Goal: Check status: Check status

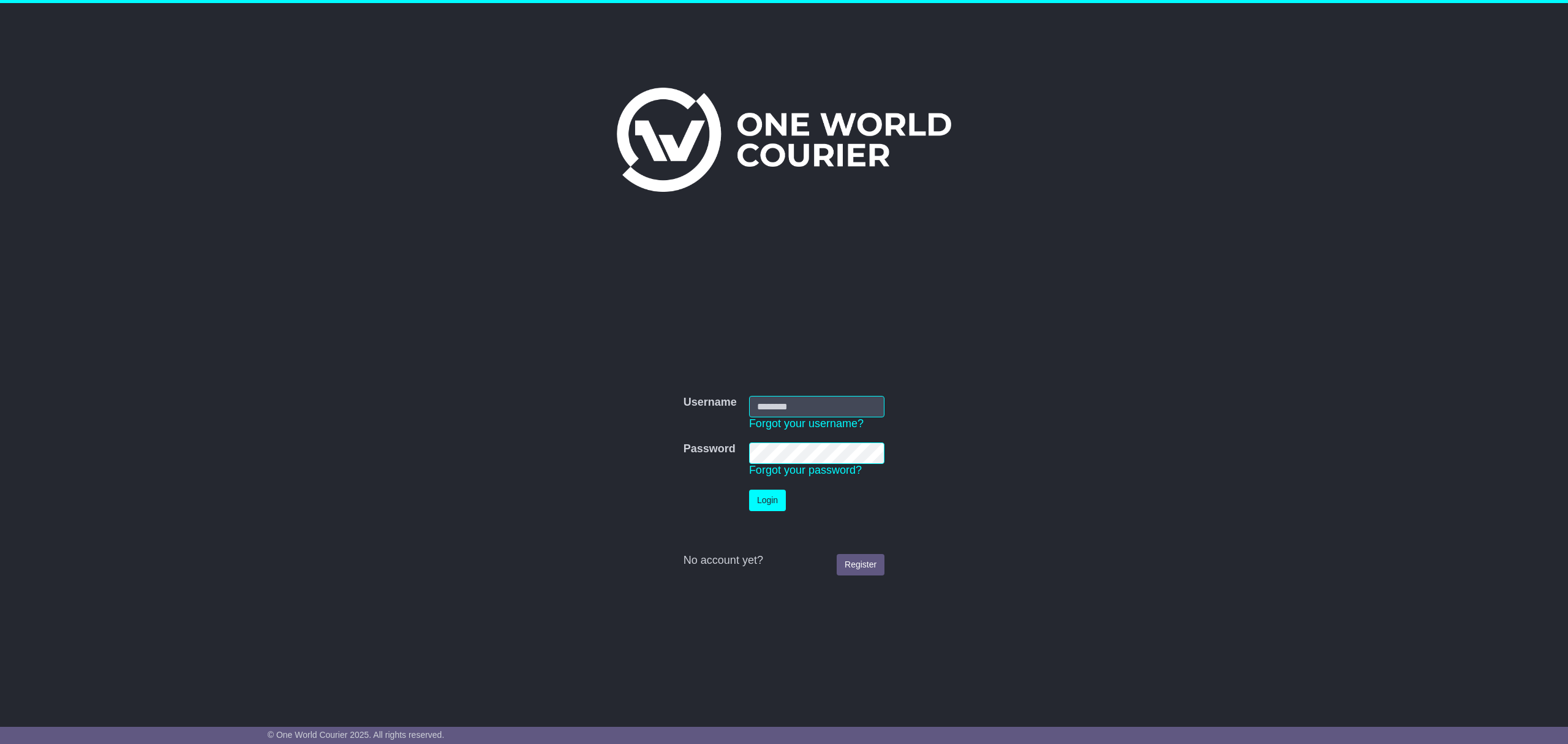
type input "**********"
click at [763, 500] on button "Login" at bounding box center [768, 499] width 37 height 21
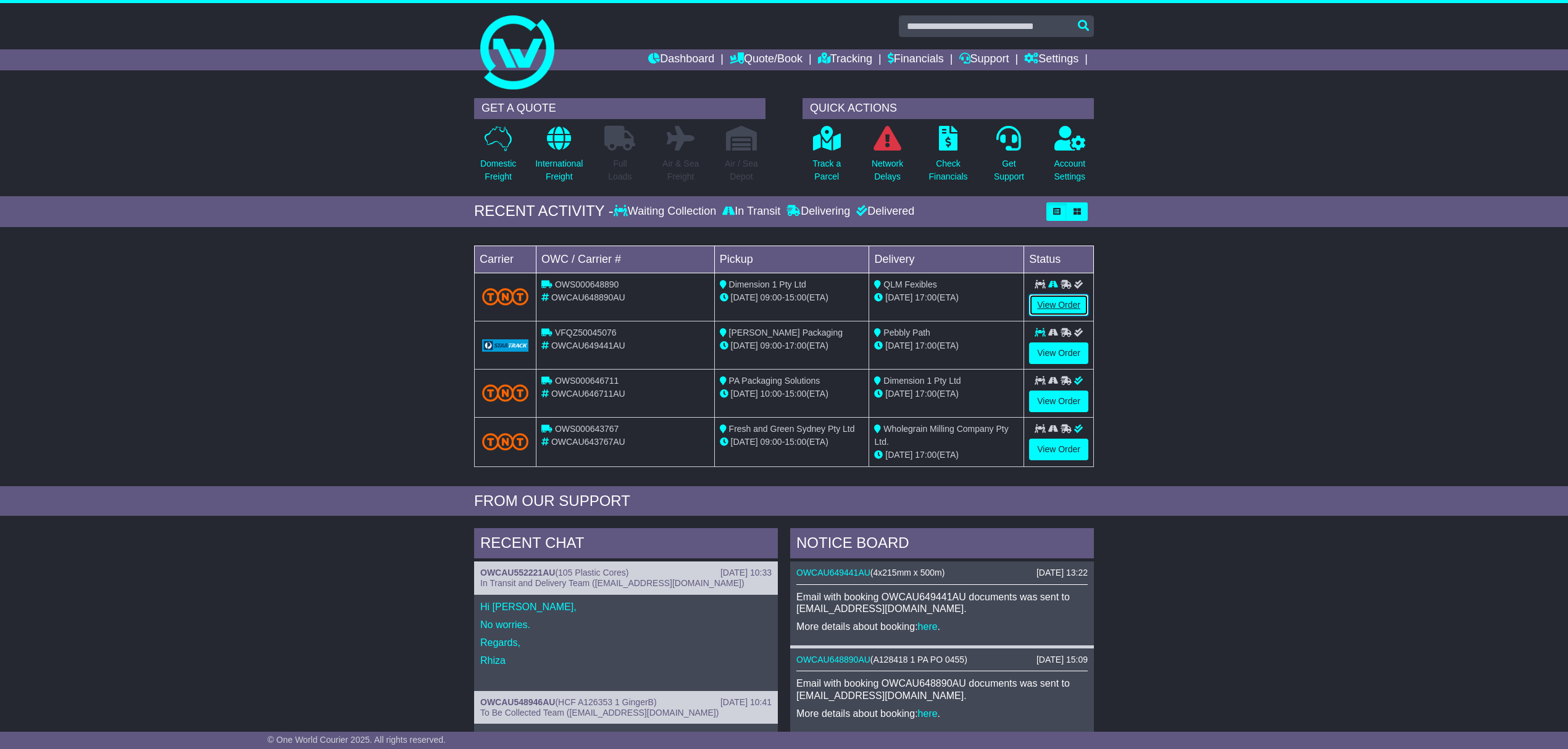
click at [1047, 307] on link "View Order" at bounding box center [1059, 304] width 59 height 21
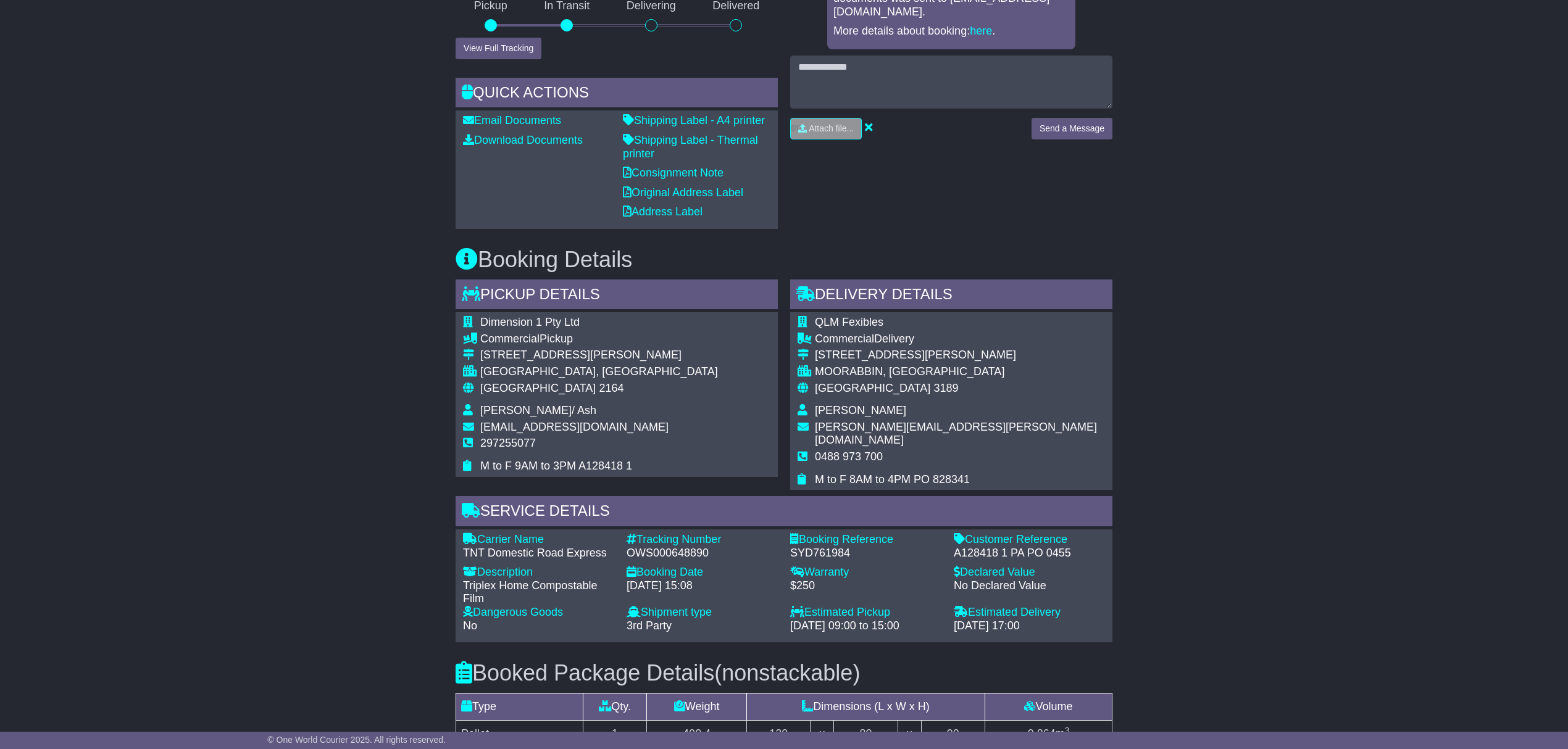
scroll to position [493, 0]
